Goal: Information Seeking & Learning: Learn about a topic

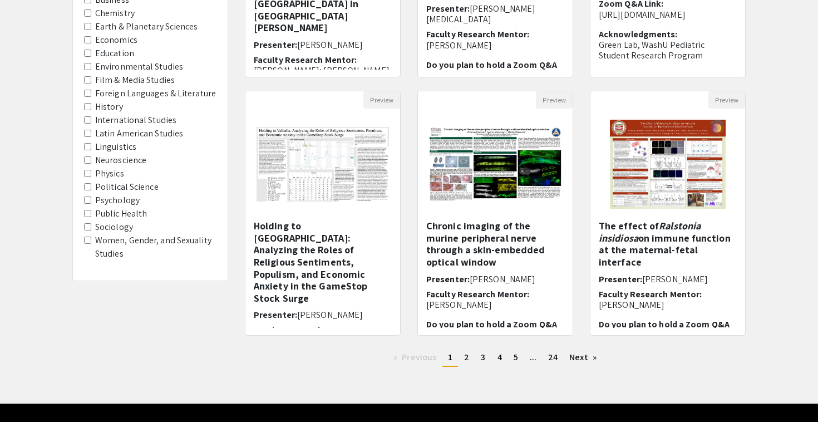
scroll to position [316, 0]
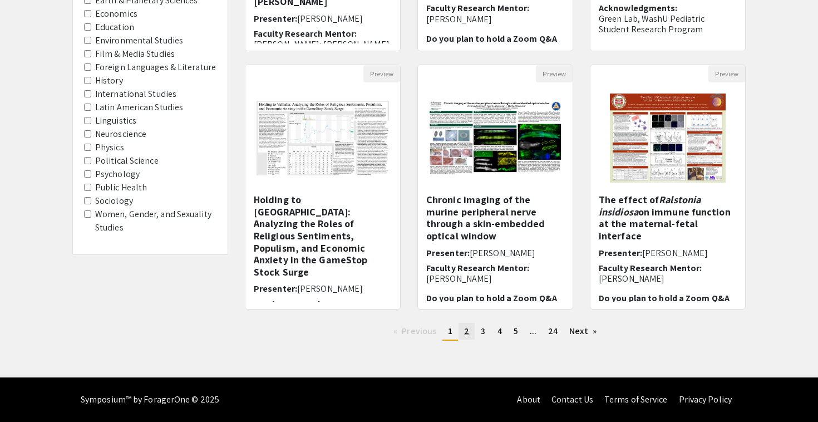
click at [466, 336] on span "2" at bounding box center [466, 331] width 5 height 12
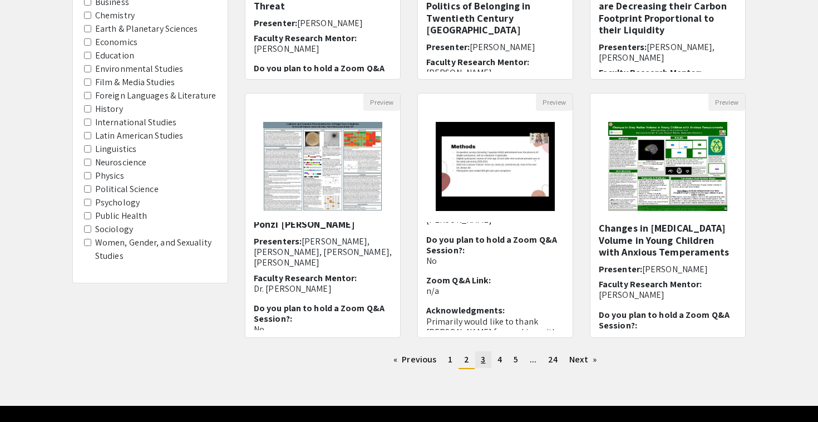
click at [481, 358] on span "3" at bounding box center [483, 359] width 4 height 12
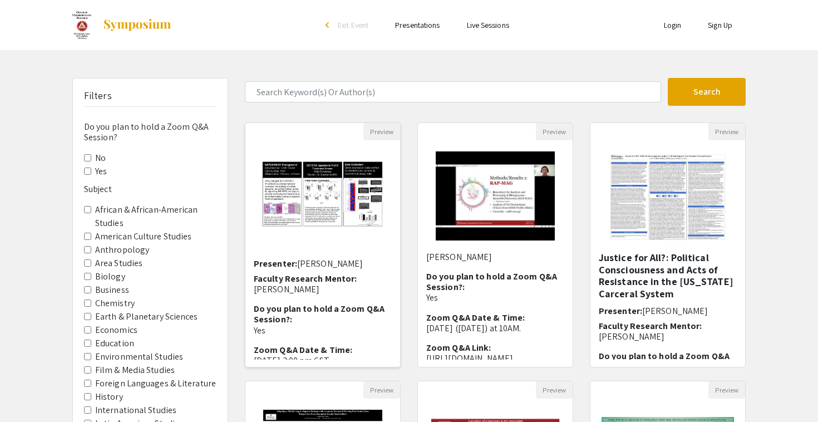
scroll to position [51, 0]
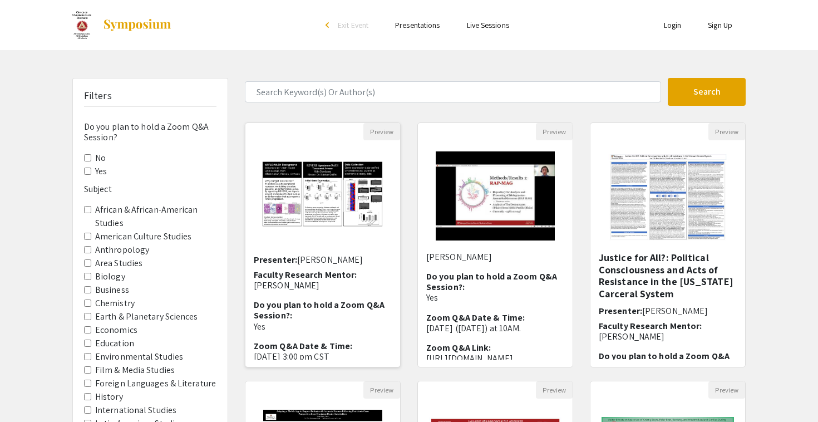
click at [357, 280] on p "[PERSON_NAME]" at bounding box center [323, 285] width 138 height 11
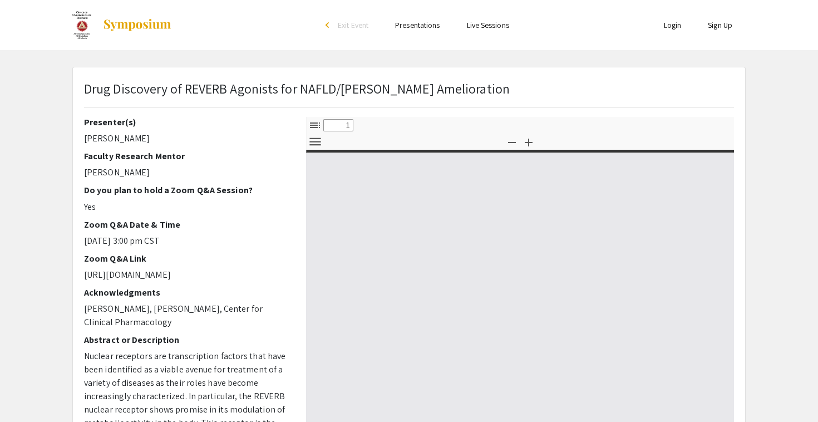
select select "custom"
type input "0"
select select "custom"
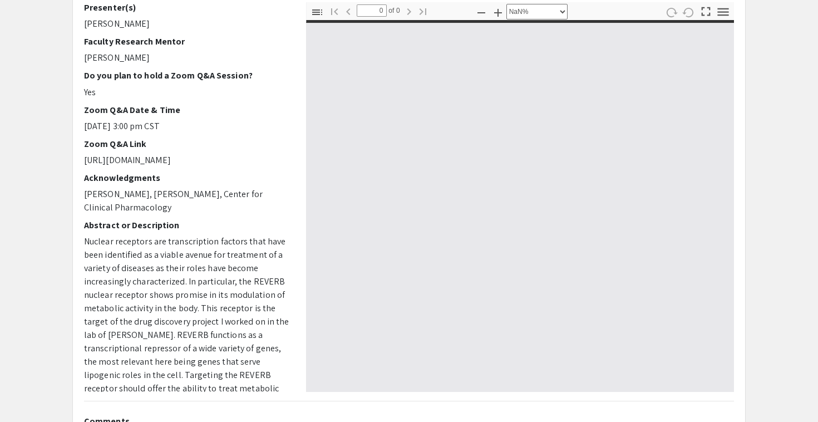
scroll to position [132, 0]
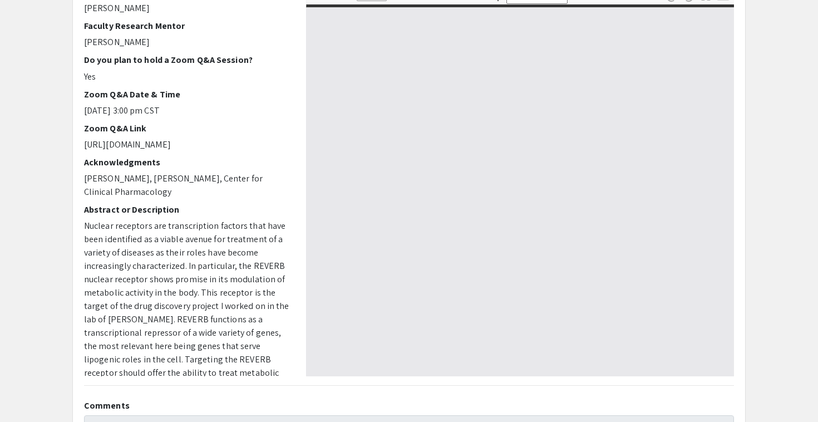
type input "1"
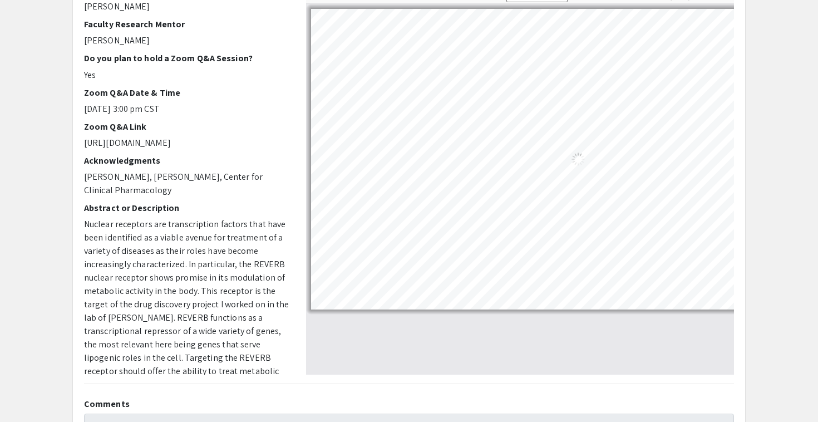
select select "auto"
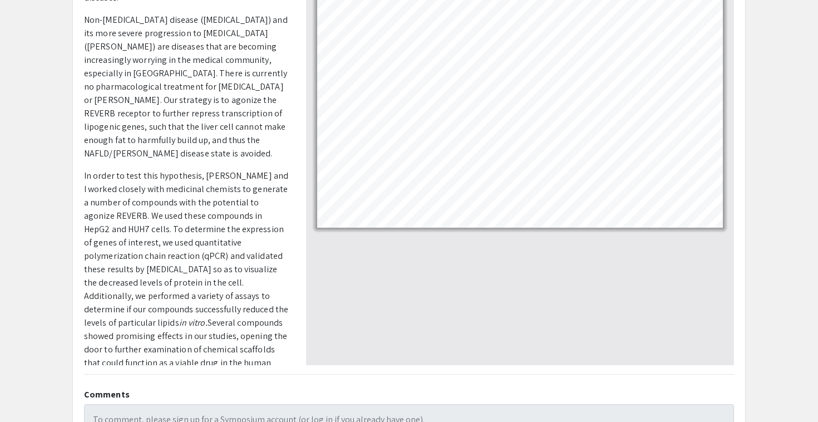
scroll to position [155, 0]
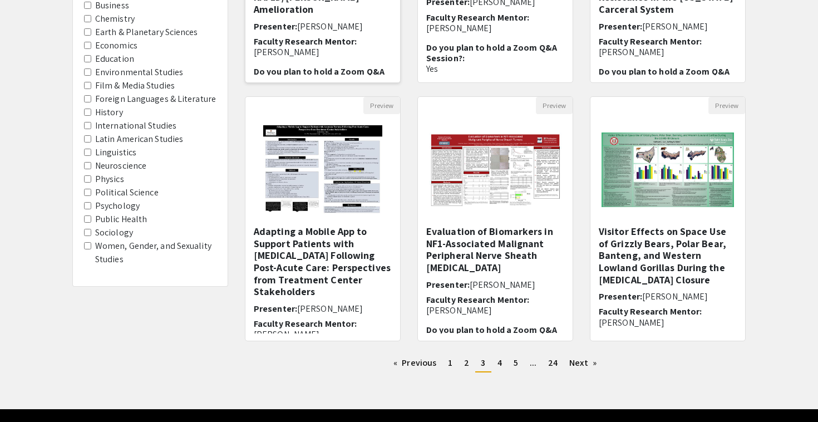
scroll to position [316, 0]
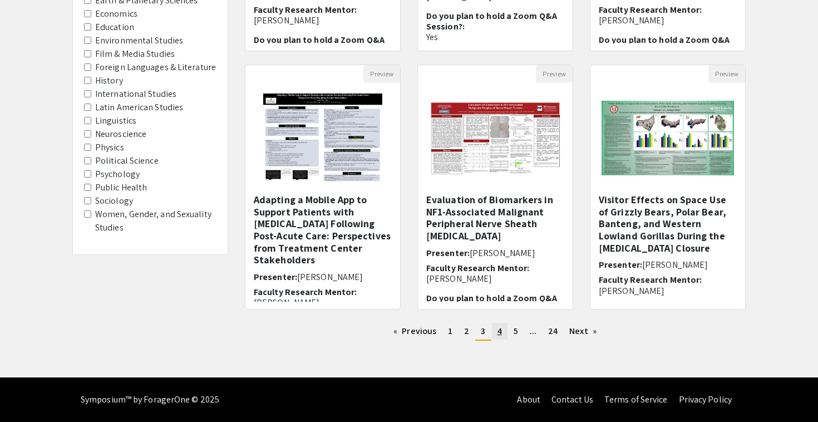
click at [500, 330] on span "4" at bounding box center [499, 331] width 4 height 12
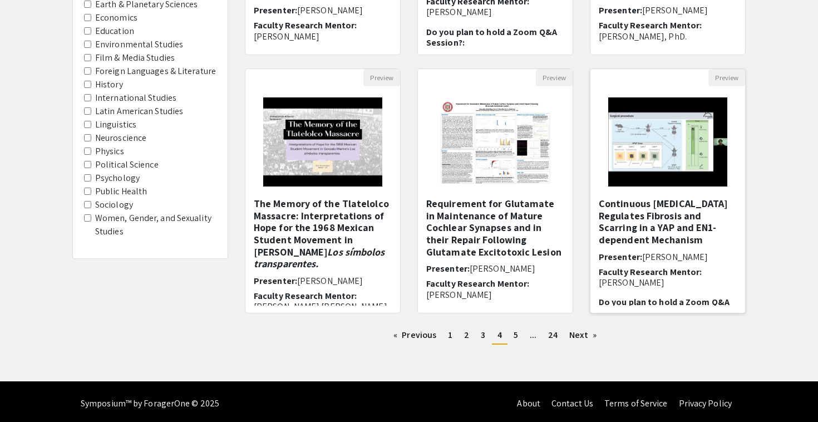
scroll to position [314, 0]
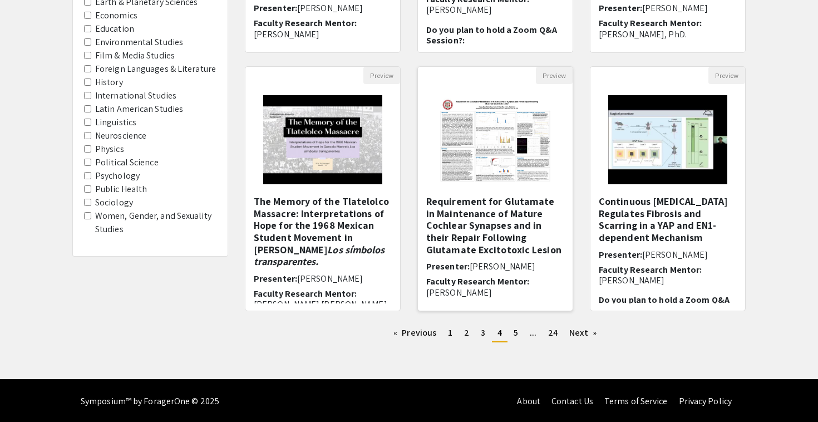
click at [547, 234] on h5 "Requirement for Glutamate in Maintenance of Mature Cochlear Synapses and in the…" at bounding box center [495, 225] width 138 height 60
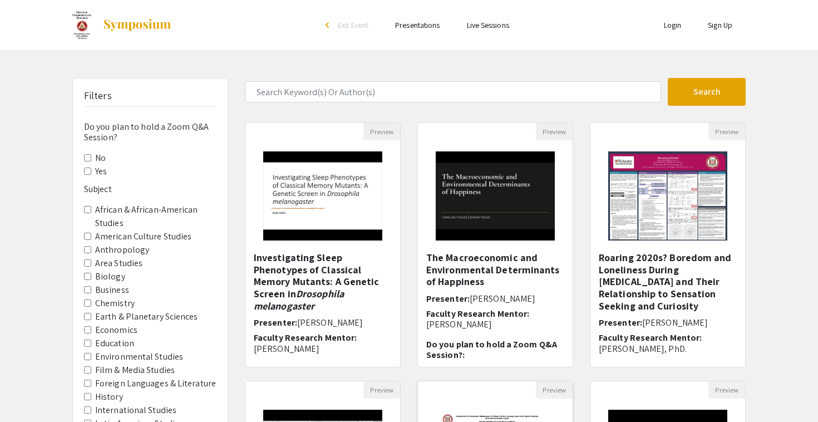
select select "custom"
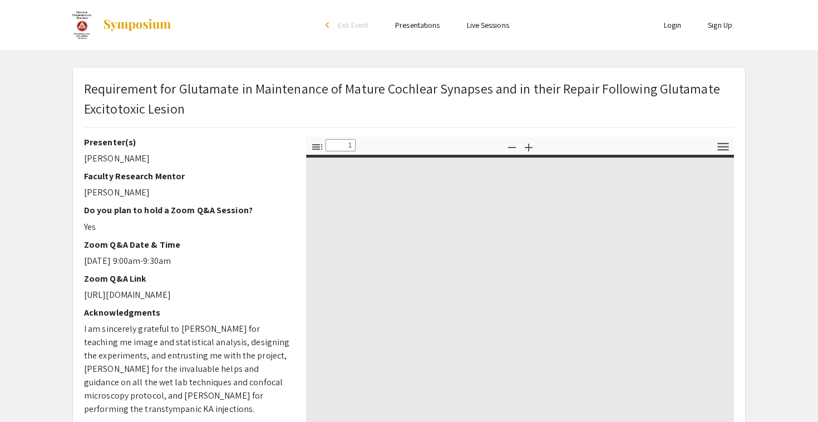
type input "0"
select select "auto"
type input "1"
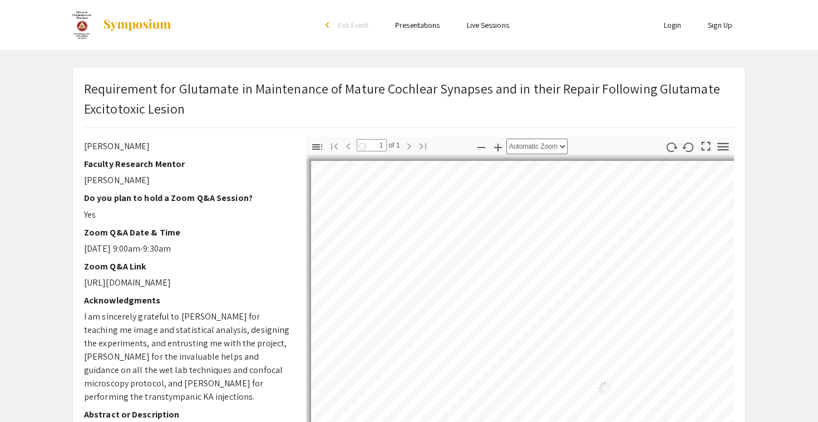
select select "auto"
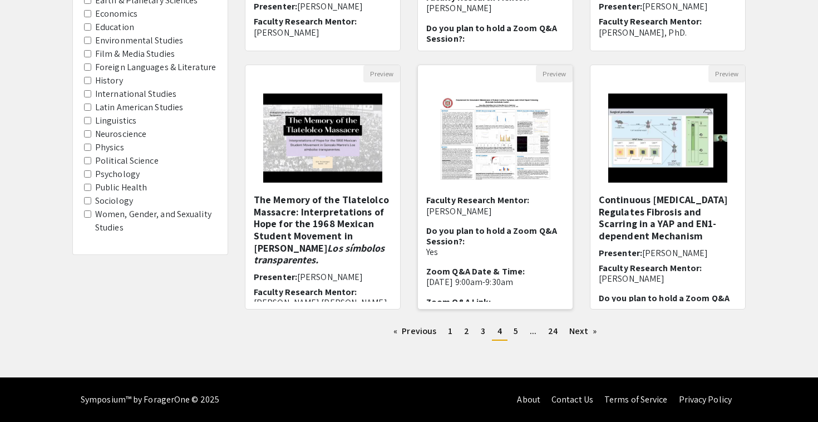
scroll to position [82, 0]
click at [515, 332] on span "5" at bounding box center [516, 331] width 4 height 12
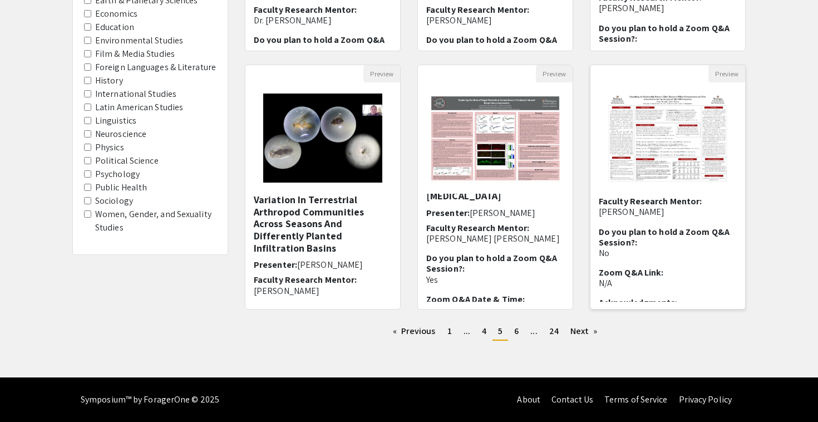
scroll to position [138, 0]
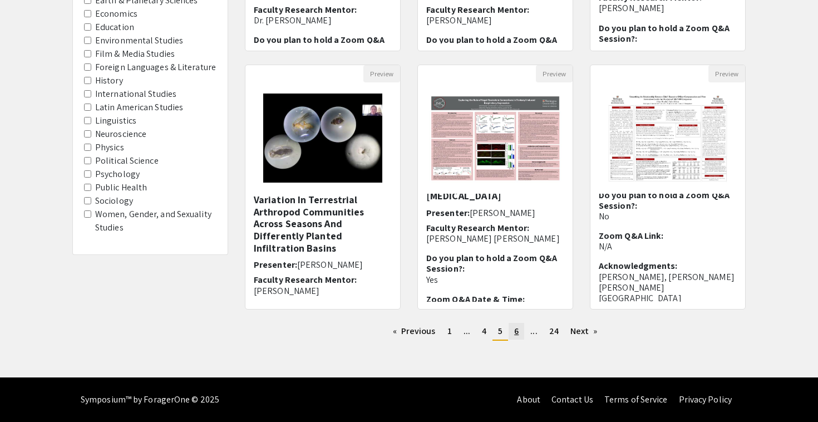
click at [520, 330] on link "page 6" at bounding box center [517, 331] width 16 height 17
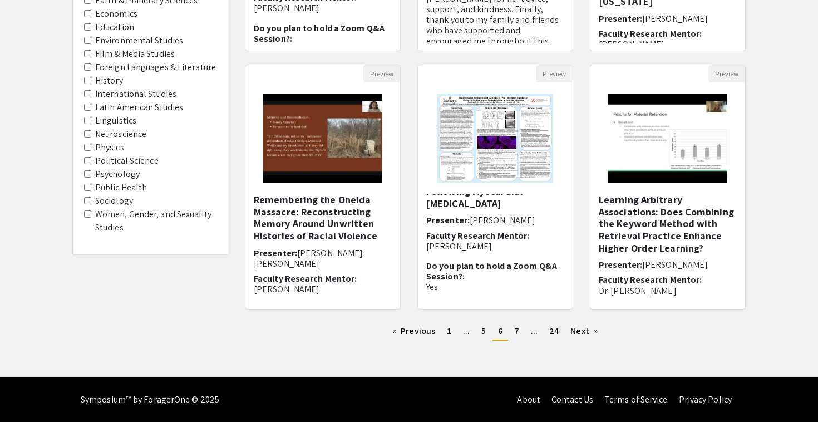
scroll to position [58, 0]
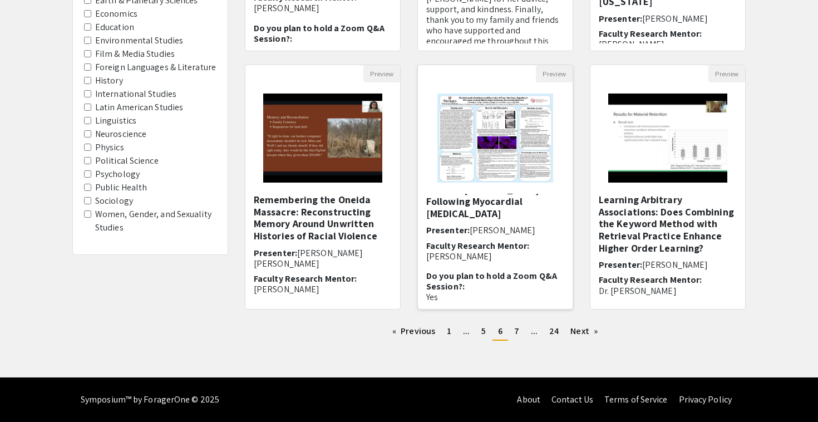
click at [510, 188] on img at bounding box center [494, 137] width 137 height 111
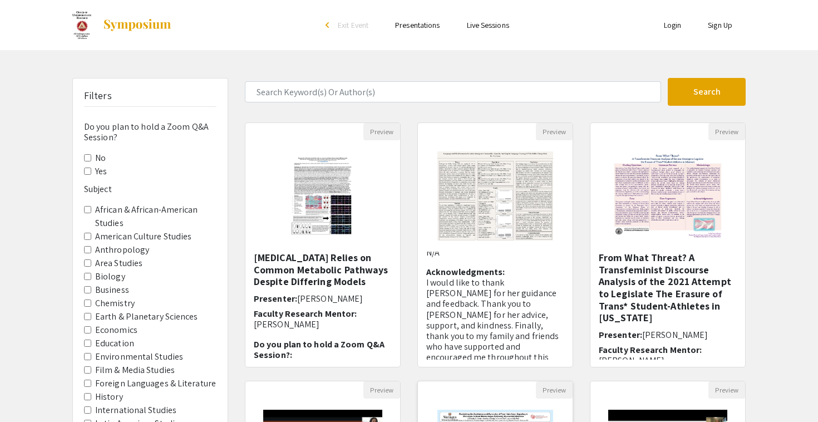
select select "custom"
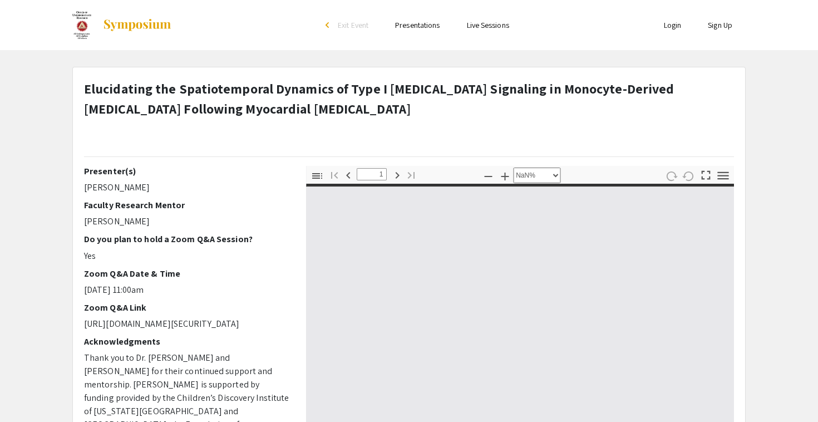
type input "0"
select select "custom"
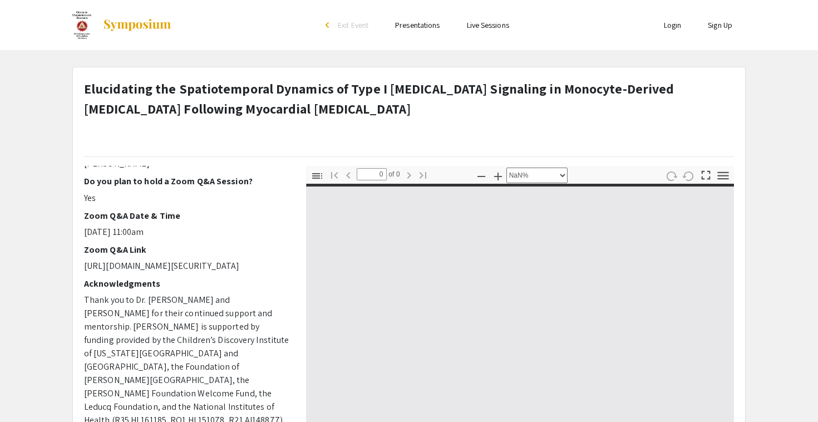
type input "1"
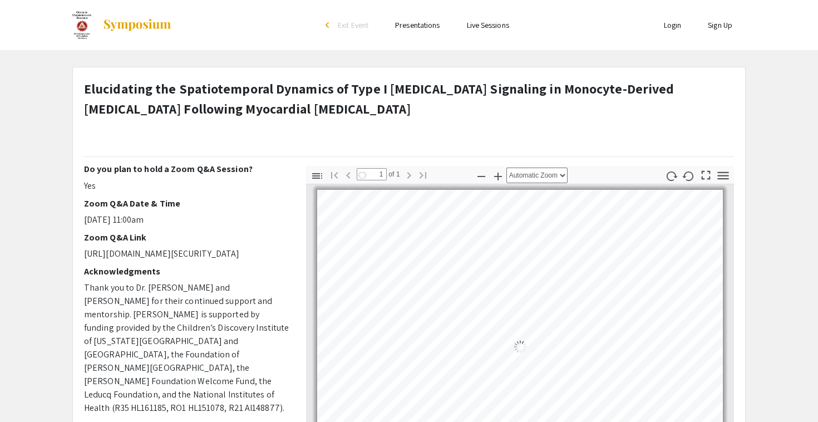
select select "auto"
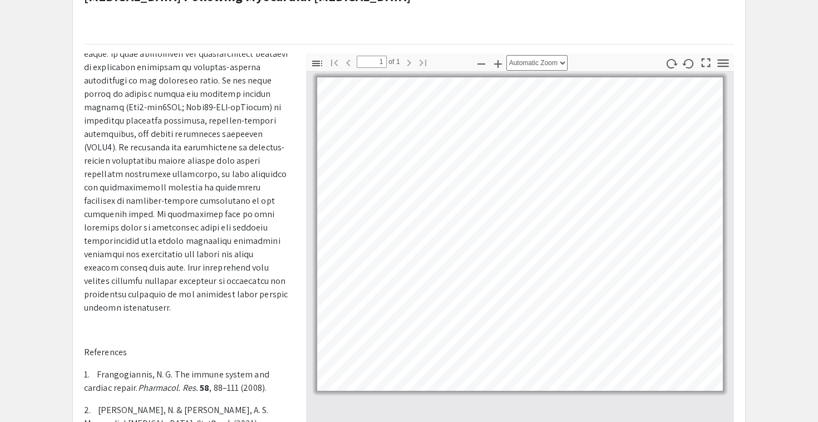
scroll to position [119, 0]
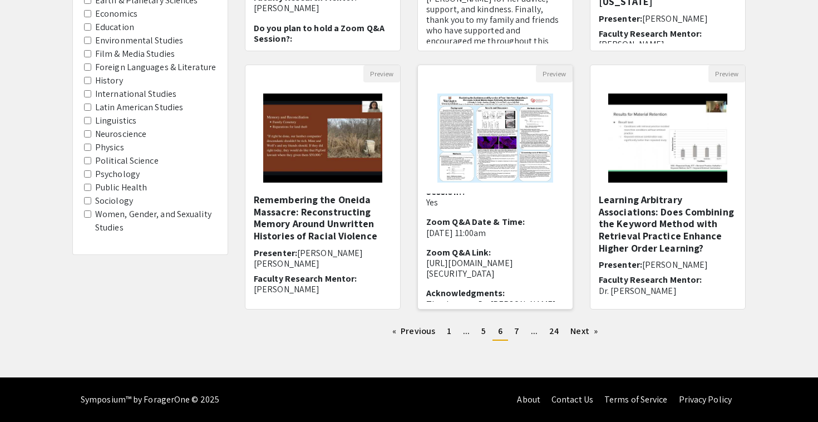
scroll to position [278, 0]
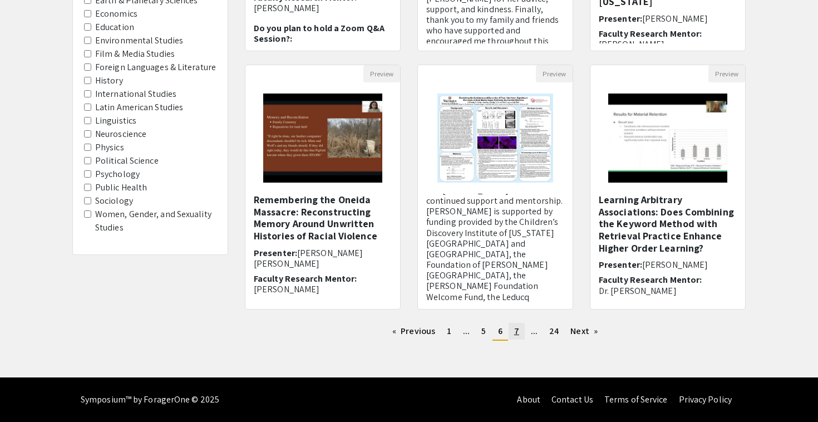
click at [519, 332] on span "7" at bounding box center [516, 331] width 5 height 12
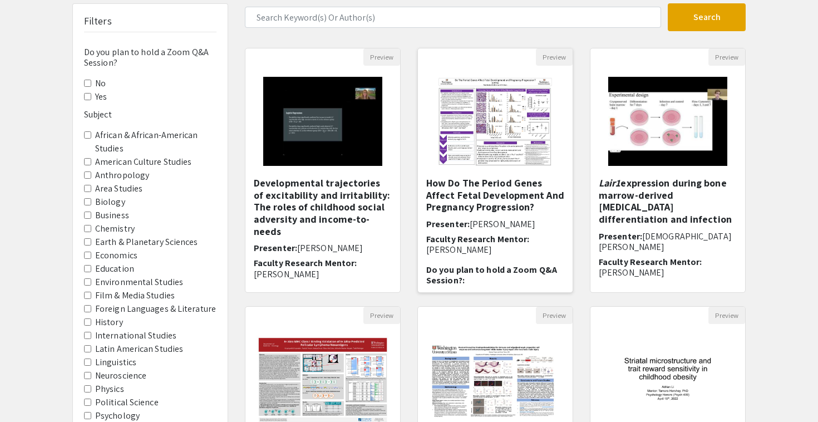
scroll to position [107, 0]
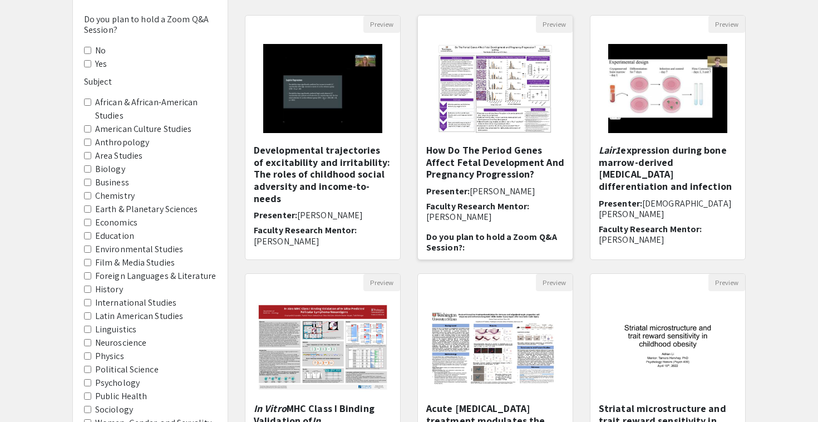
click at [525, 175] on h5 "How Do The Period Genes Affect Fetal Development And Pregnancy Progression?" at bounding box center [495, 162] width 138 height 36
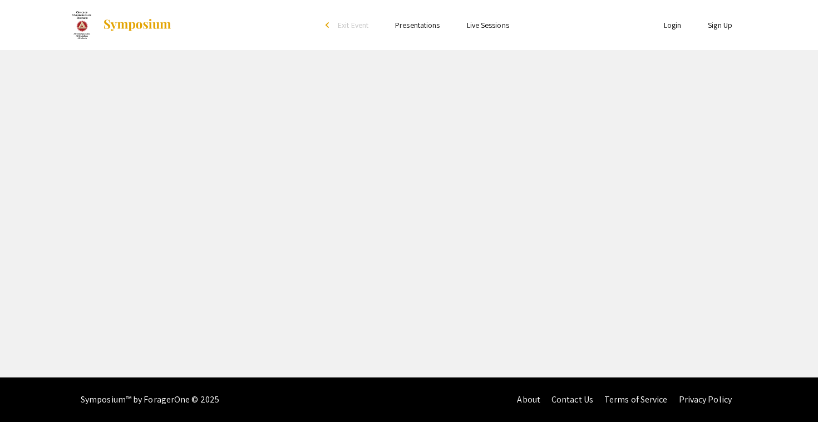
select select "custom"
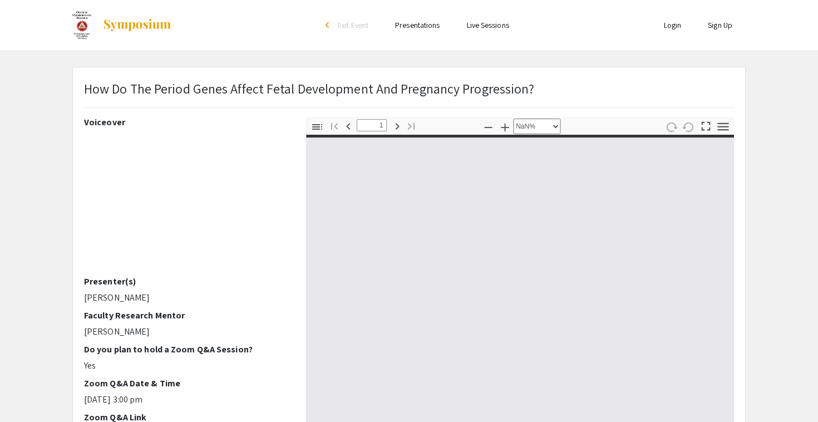
type input "0"
select select "custom"
type input "1"
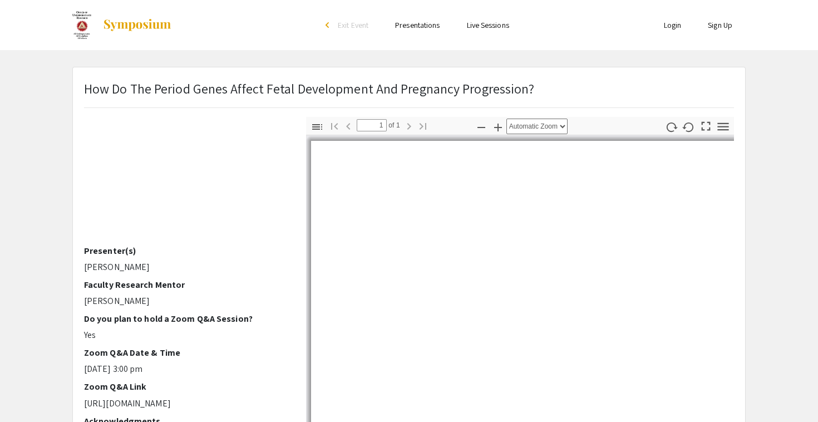
select select "auto"
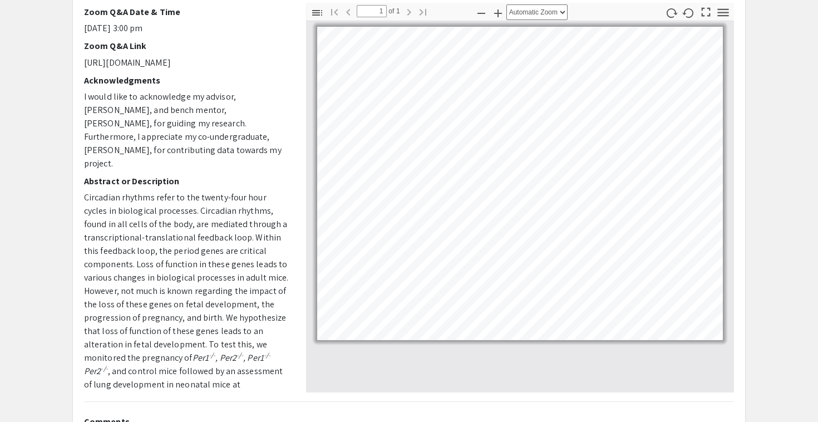
scroll to position [249, 0]
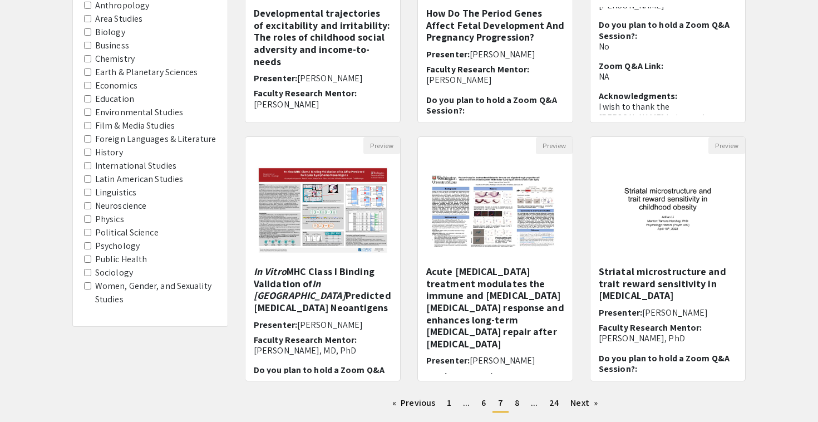
scroll to position [316, 0]
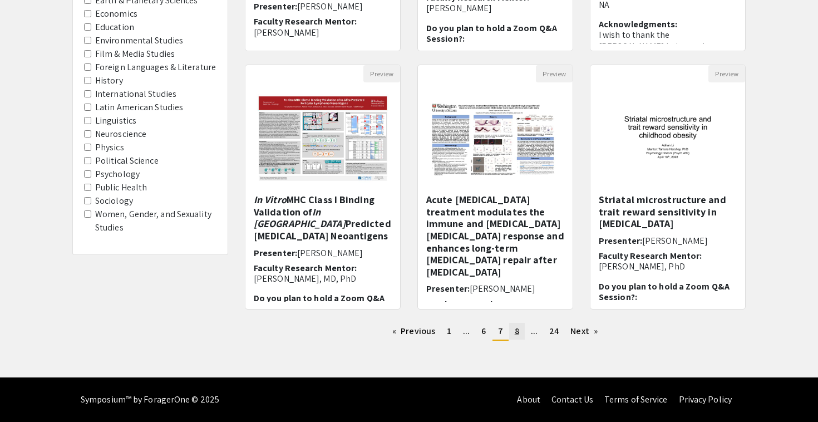
click at [515, 330] on span "8" at bounding box center [517, 331] width 4 height 12
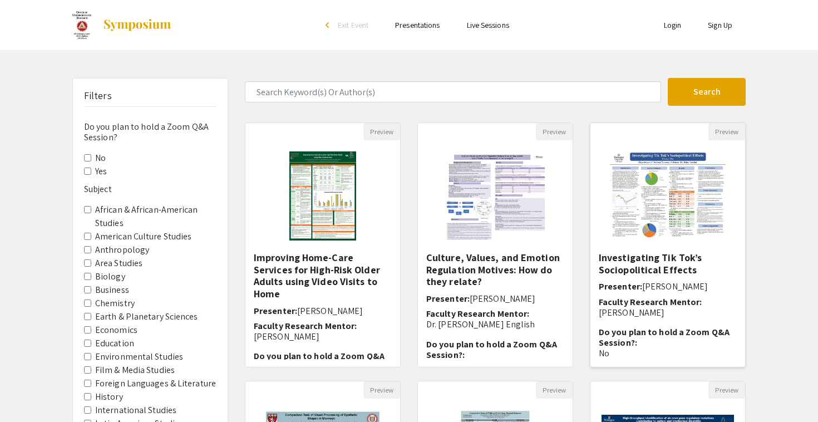
scroll to position [101, 0]
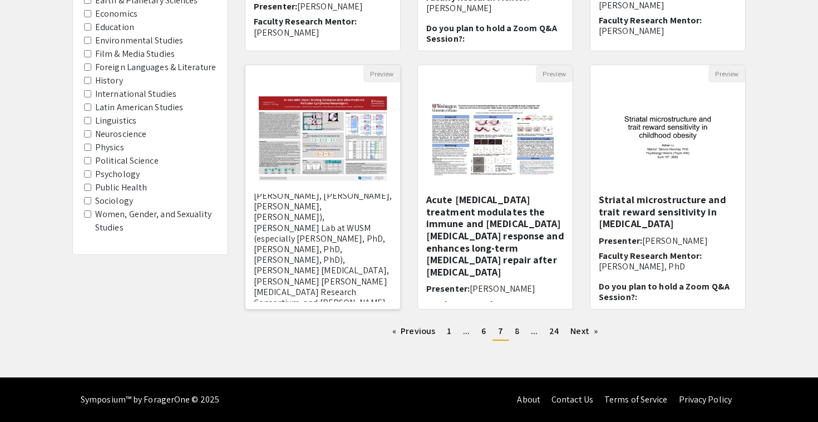
scroll to position [284, 0]
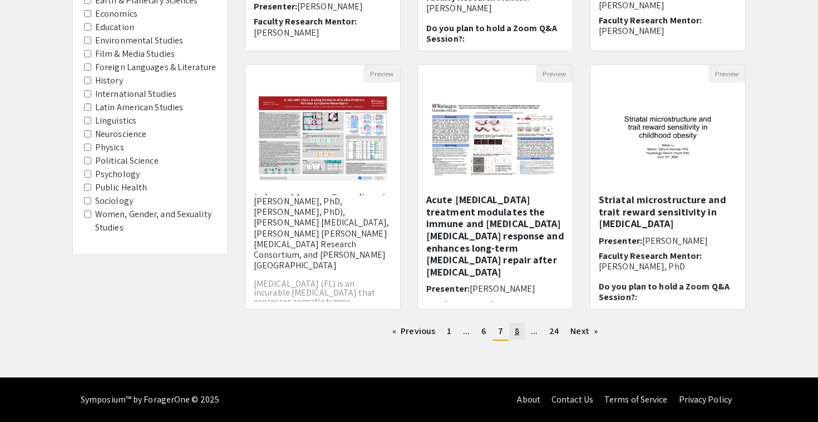
click at [516, 330] on span "8" at bounding box center [517, 331] width 4 height 12
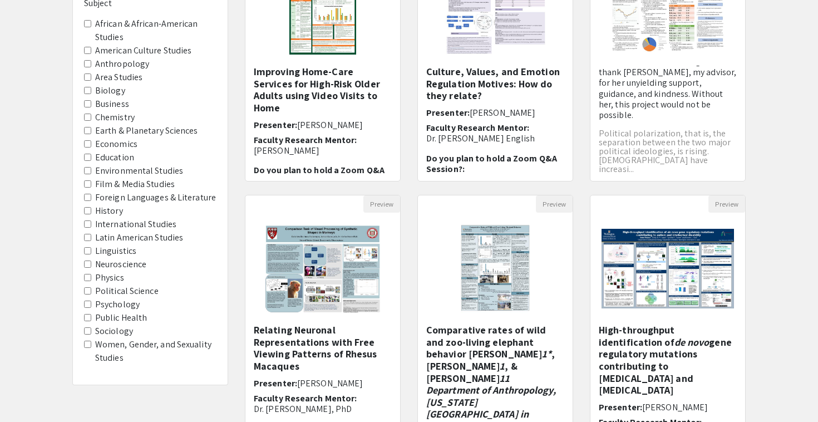
scroll to position [306, 0]
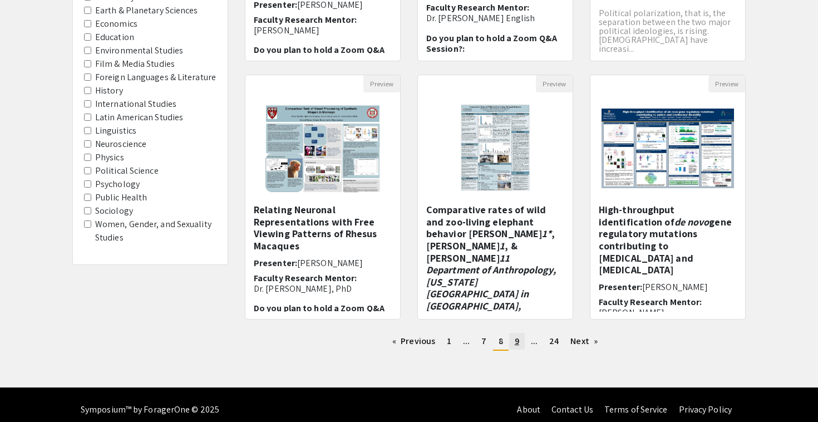
click at [517, 343] on span "9" at bounding box center [517, 341] width 4 height 12
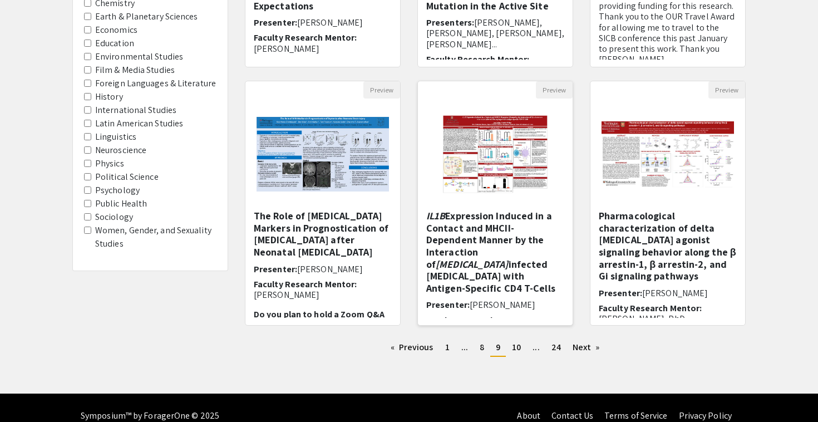
scroll to position [14, 0]
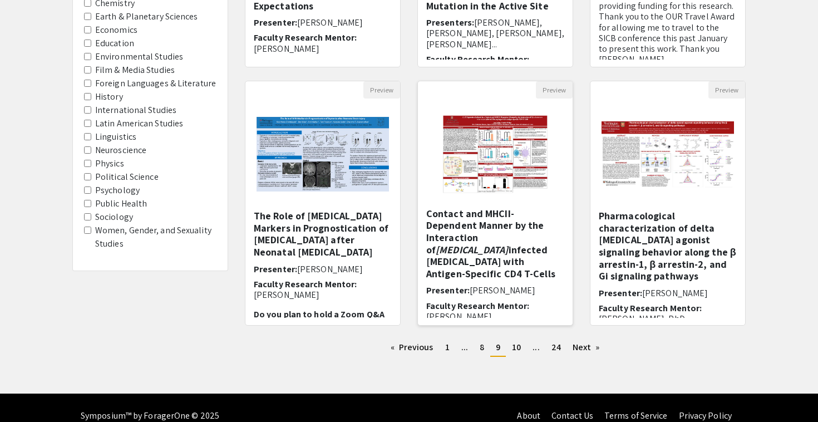
click at [524, 258] on h5 "IL1B Expression Induced in a Contact and MHCII-Dependent Manner by the Interact…" at bounding box center [495, 237] width 138 height 84
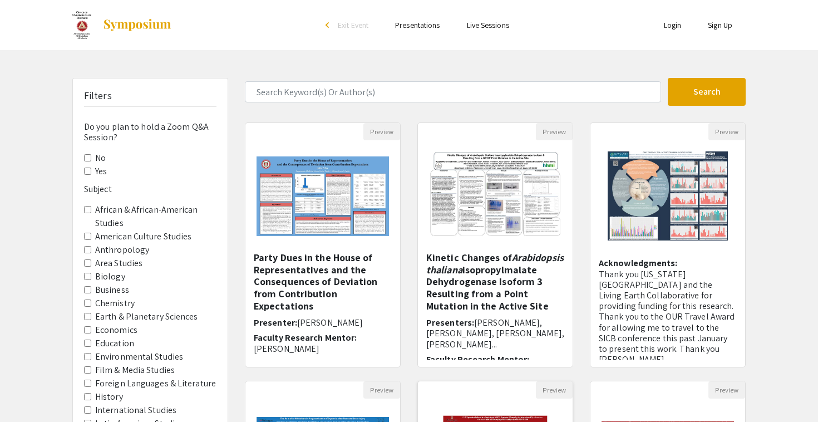
select select "custom"
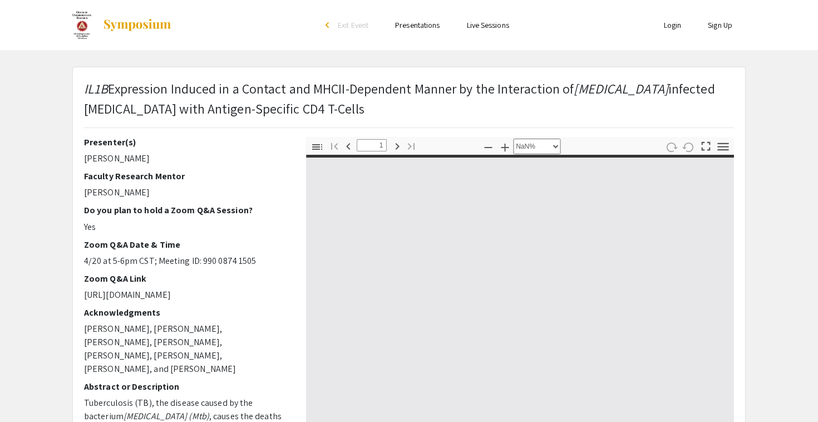
type input "0"
select select "custom"
type input "1"
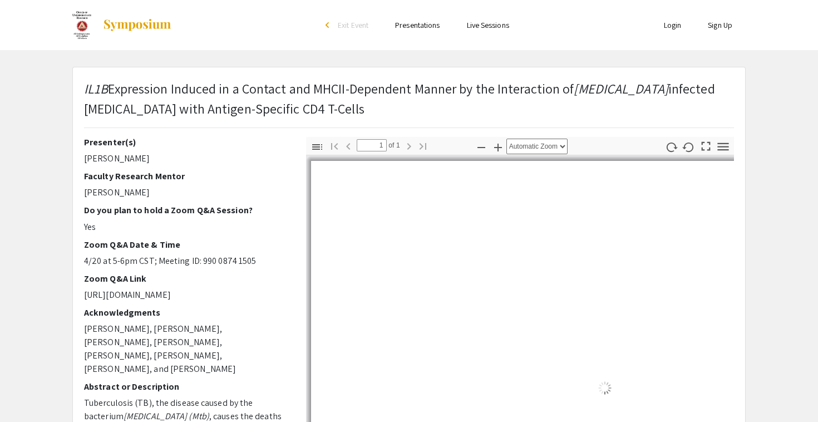
select select "auto"
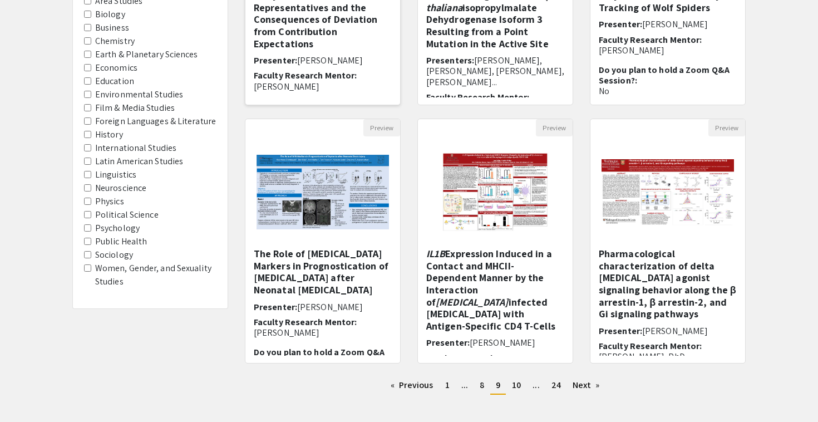
scroll to position [316, 0]
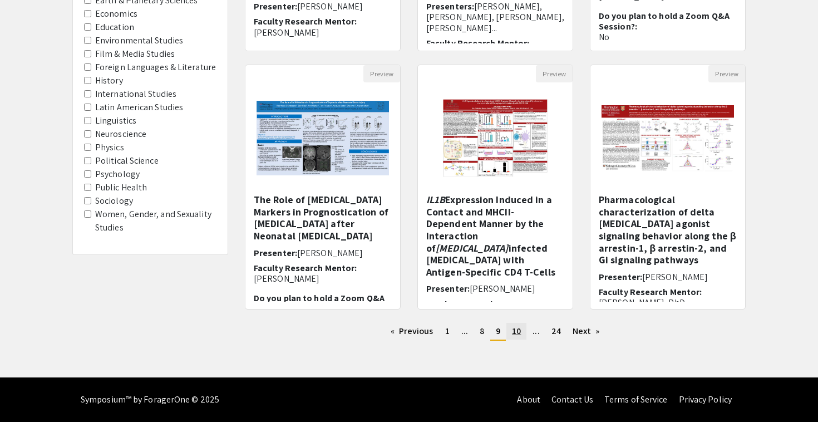
click at [517, 331] on span "10" at bounding box center [516, 331] width 9 height 12
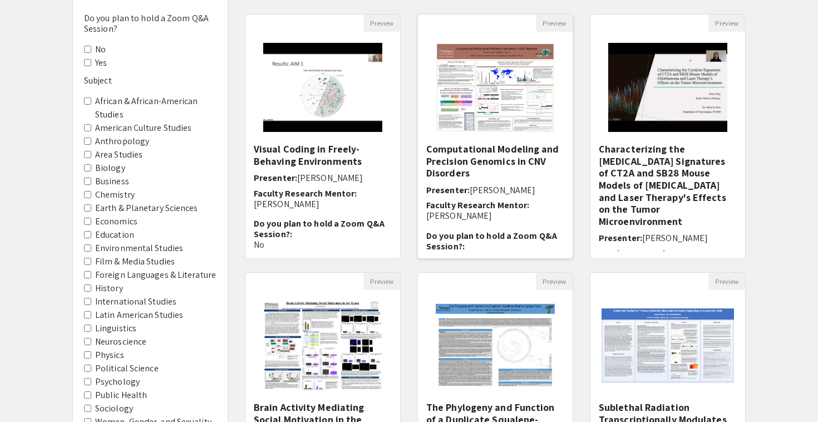
scroll to position [110, 0]
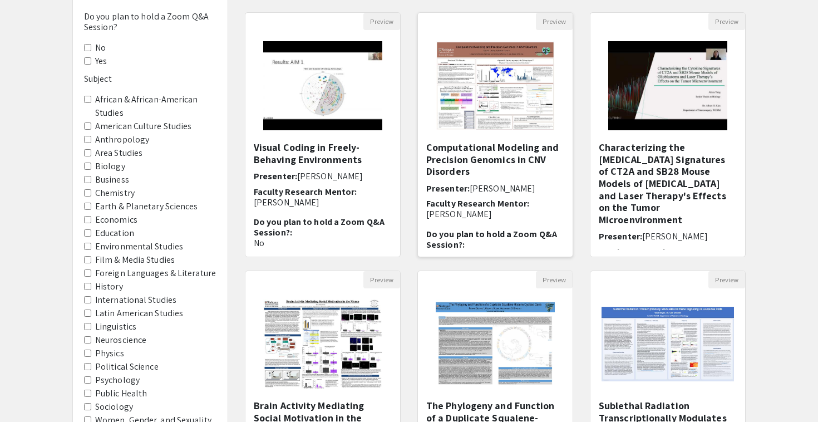
click at [483, 168] on h5 "Computational Modeling and Precision Genomics in CNV Disorders" at bounding box center [495, 159] width 138 height 36
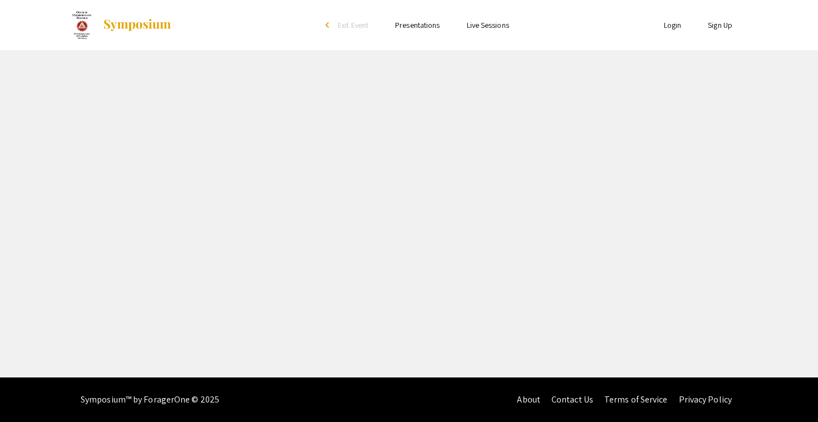
select select "custom"
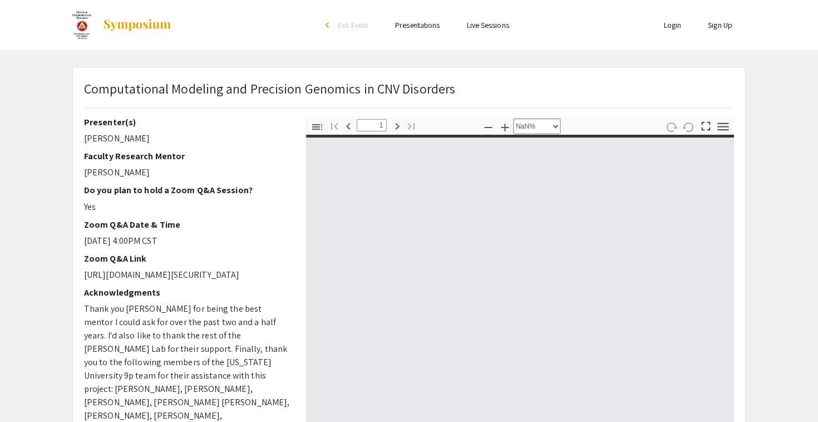
type input "0"
select select "custom"
type input "1"
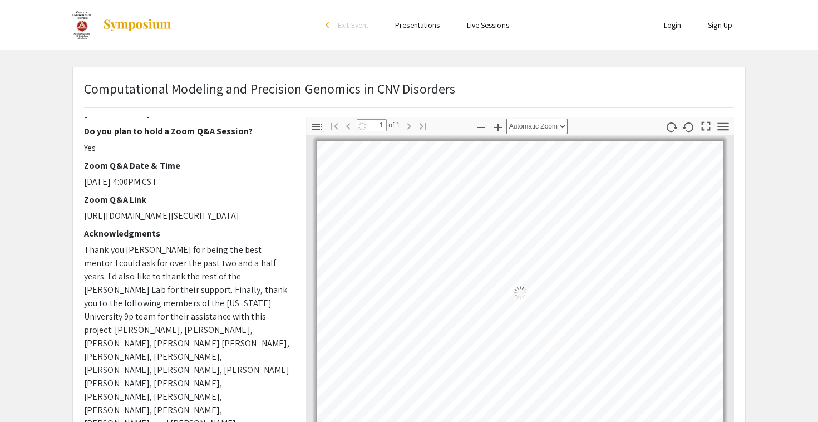
select select "auto"
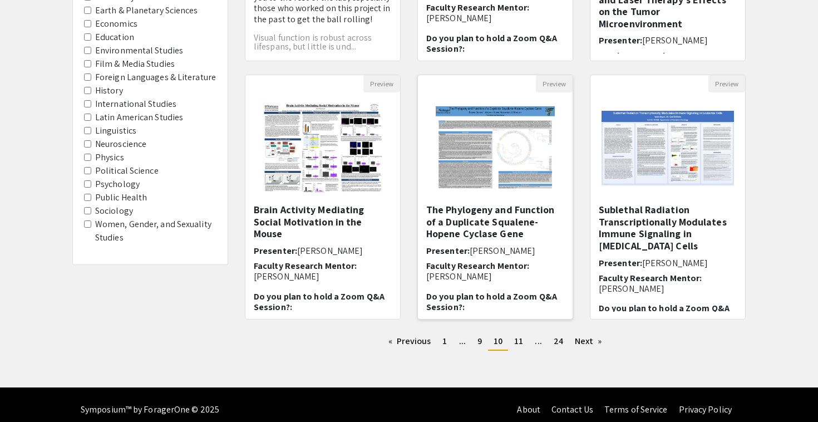
scroll to position [316, 0]
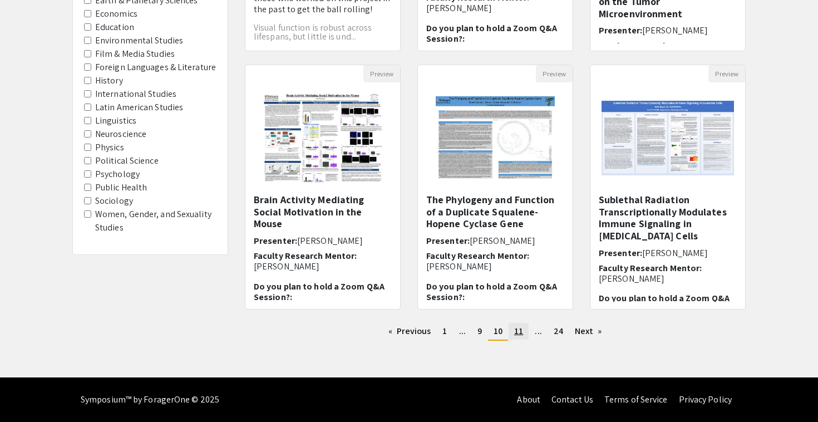
click at [515, 332] on span "11" at bounding box center [518, 331] width 9 height 12
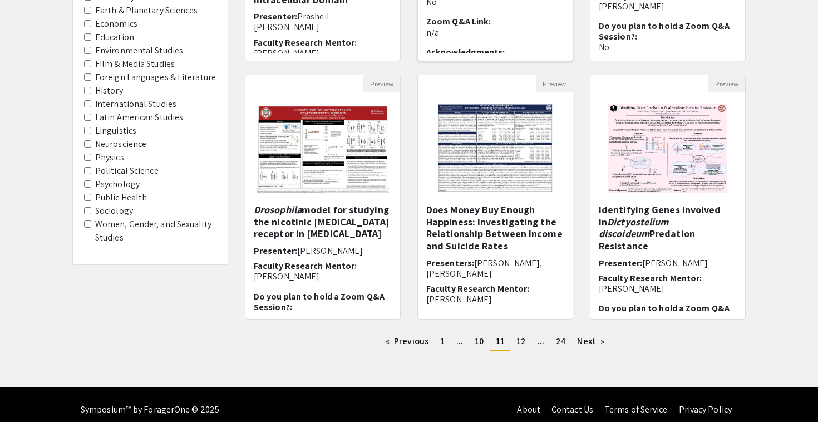
scroll to position [308, 0]
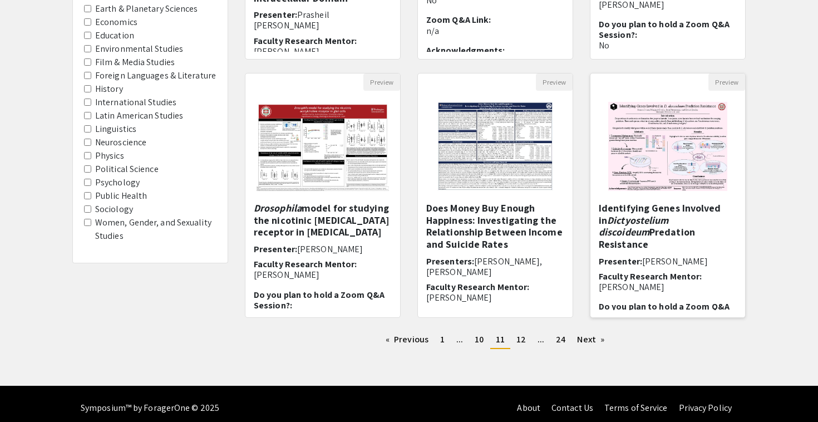
click at [647, 233] on h5 "Identifying Genes Involved in Dictyostelium discoideum Predation Resistance" at bounding box center [668, 226] width 138 height 48
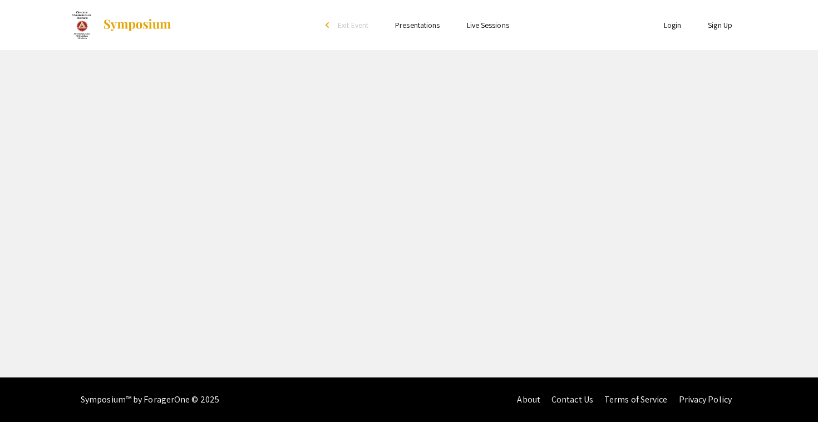
select select "custom"
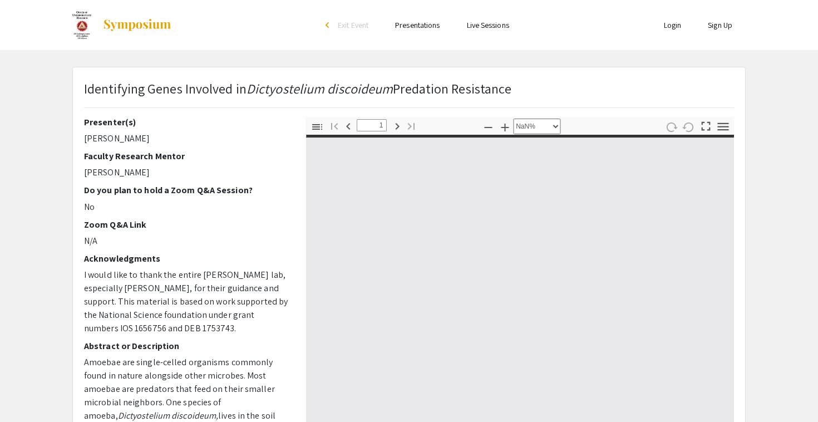
type input "0"
select select "custom"
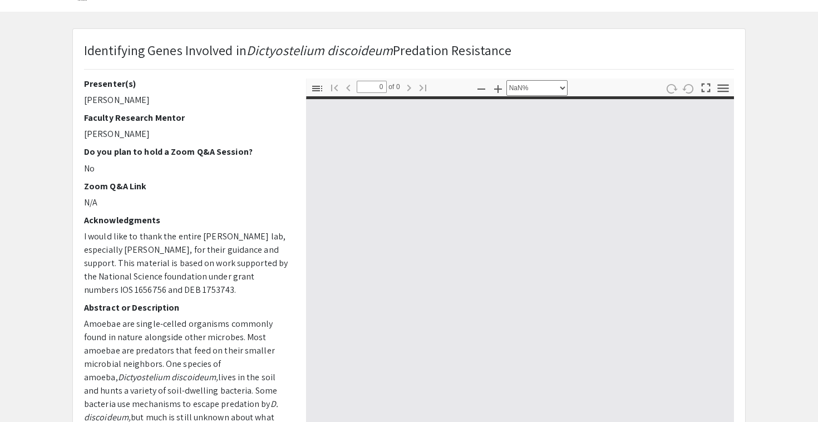
scroll to position [46, 0]
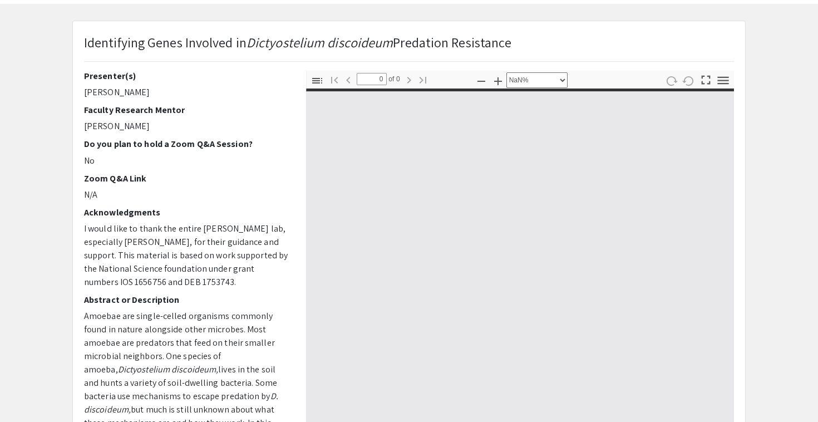
type input "1"
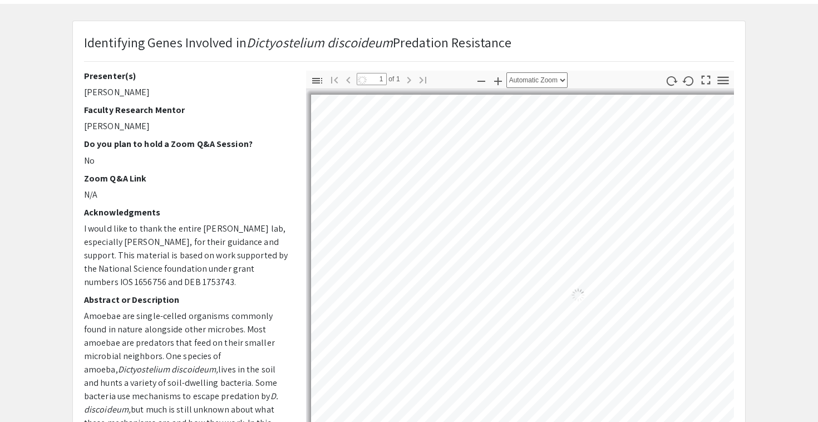
scroll to position [10, 0]
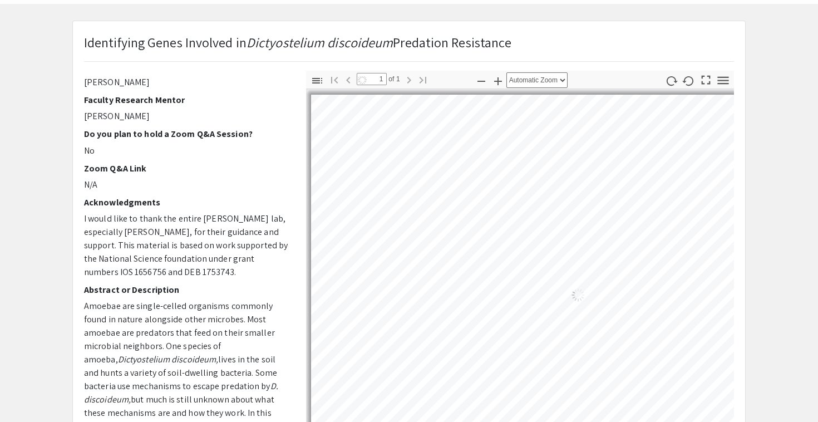
select select "auto"
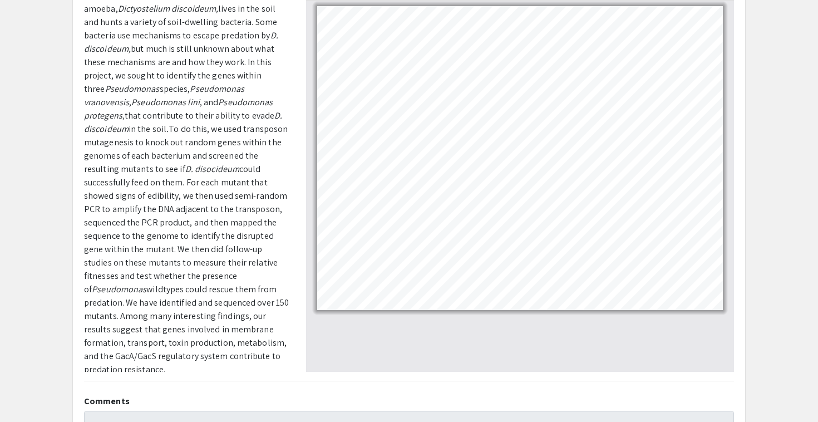
scroll to position [136, 0]
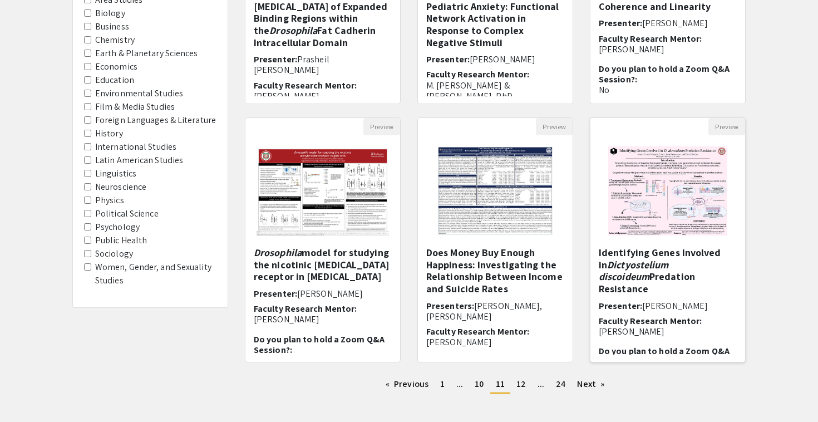
scroll to position [316, 0]
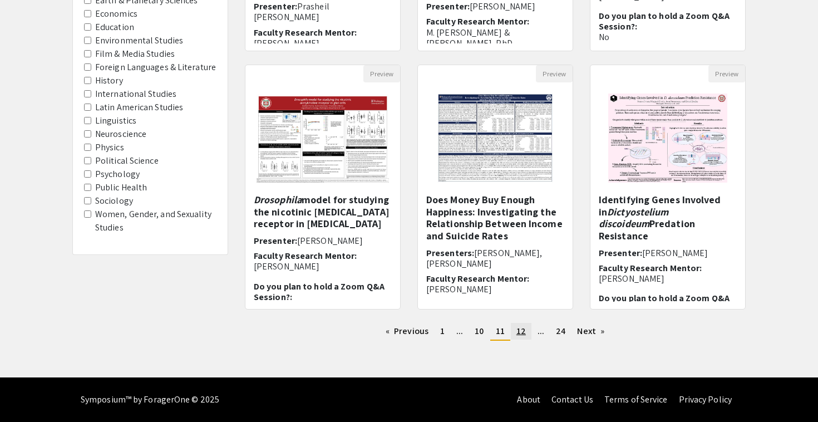
click at [526, 330] on link "page 12" at bounding box center [521, 331] width 21 height 17
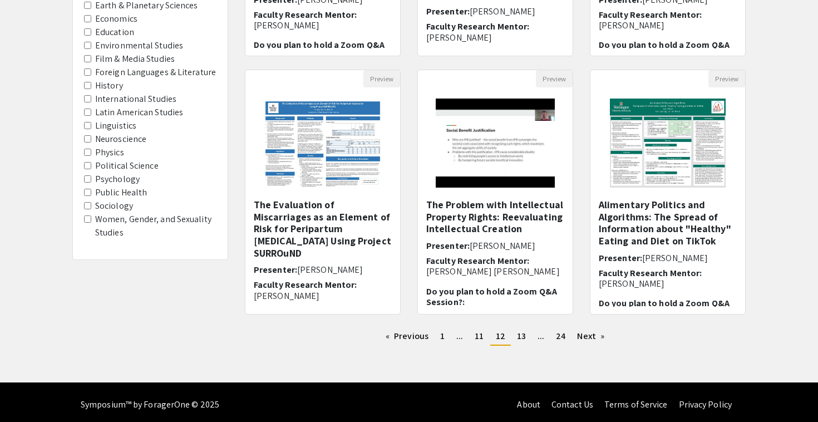
scroll to position [315, 0]
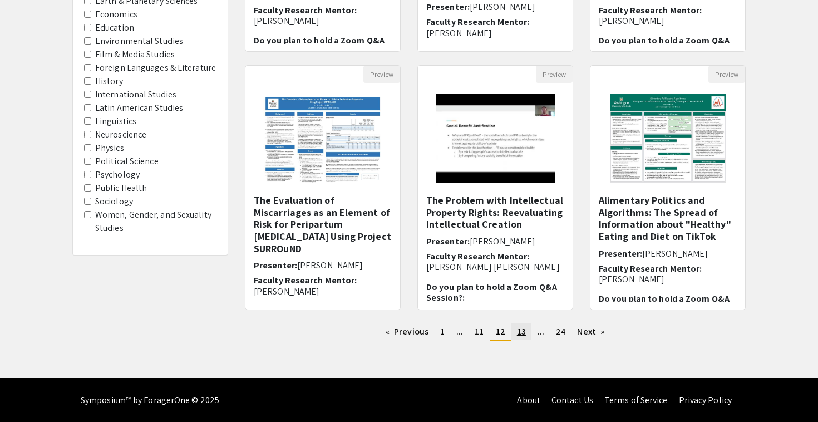
click at [521, 334] on span "13" at bounding box center [521, 331] width 9 height 12
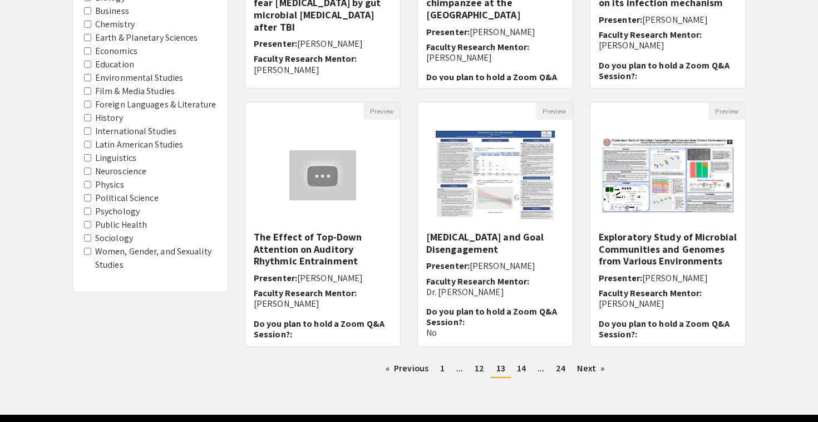
scroll to position [316, 0]
